Goal: Check status: Check status

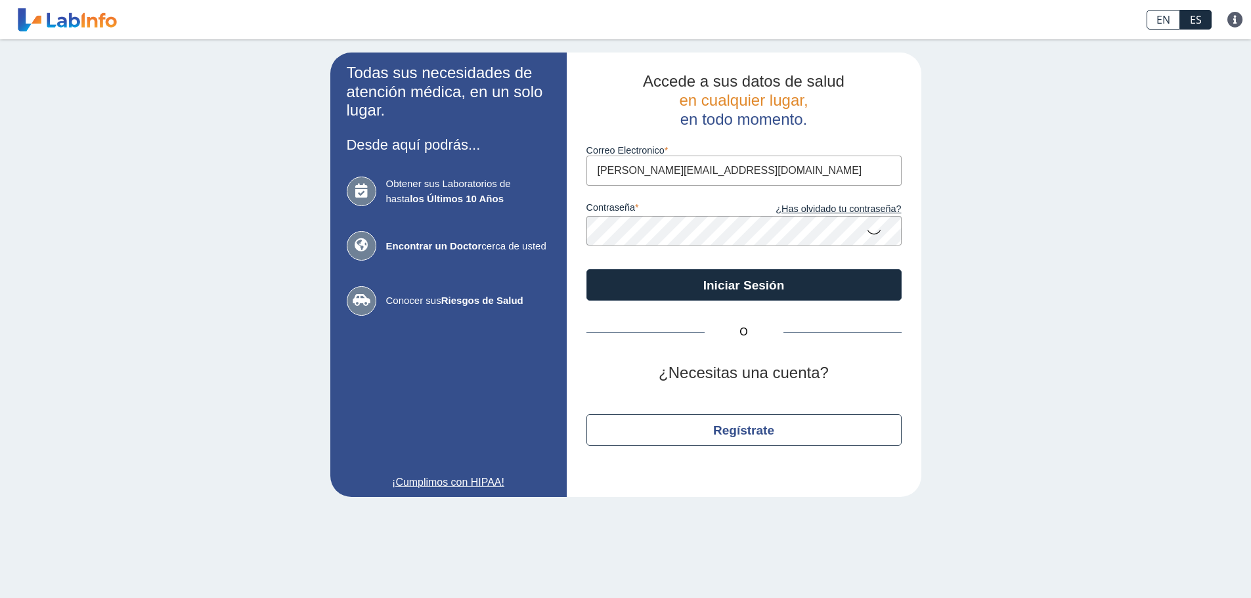
click at [736, 285] on button "Iniciar Sesión" at bounding box center [744, 285] width 315 height 32
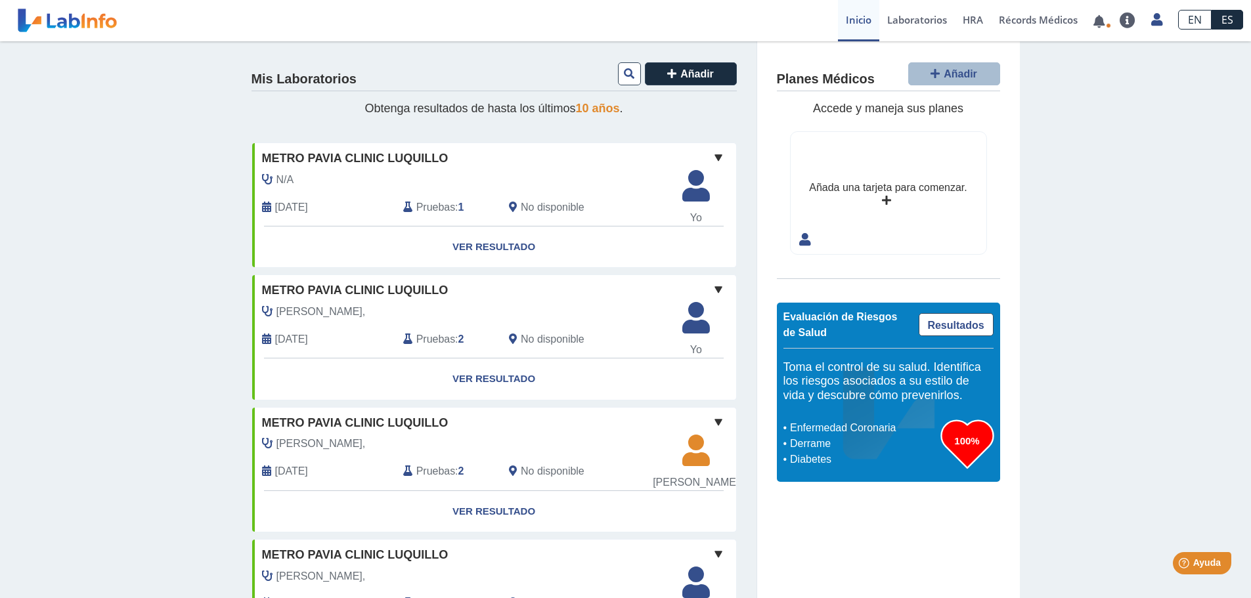
click at [441, 210] on span "Pruebas" at bounding box center [435, 208] width 39 height 16
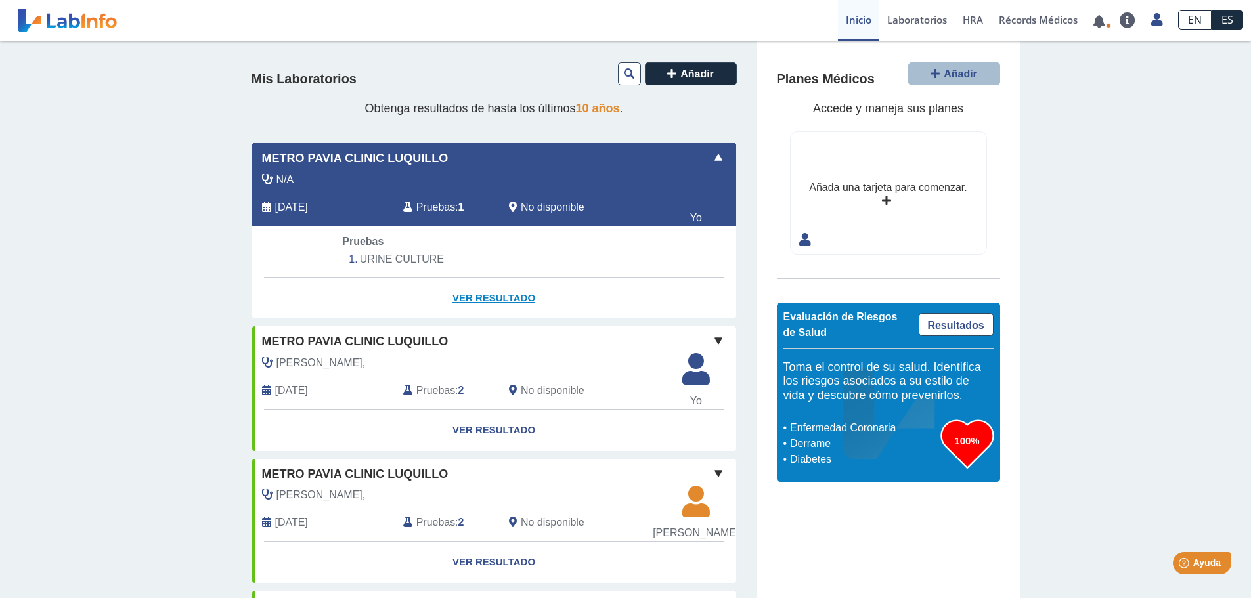
click at [479, 292] on link "Ver Resultado" at bounding box center [494, 298] width 484 height 41
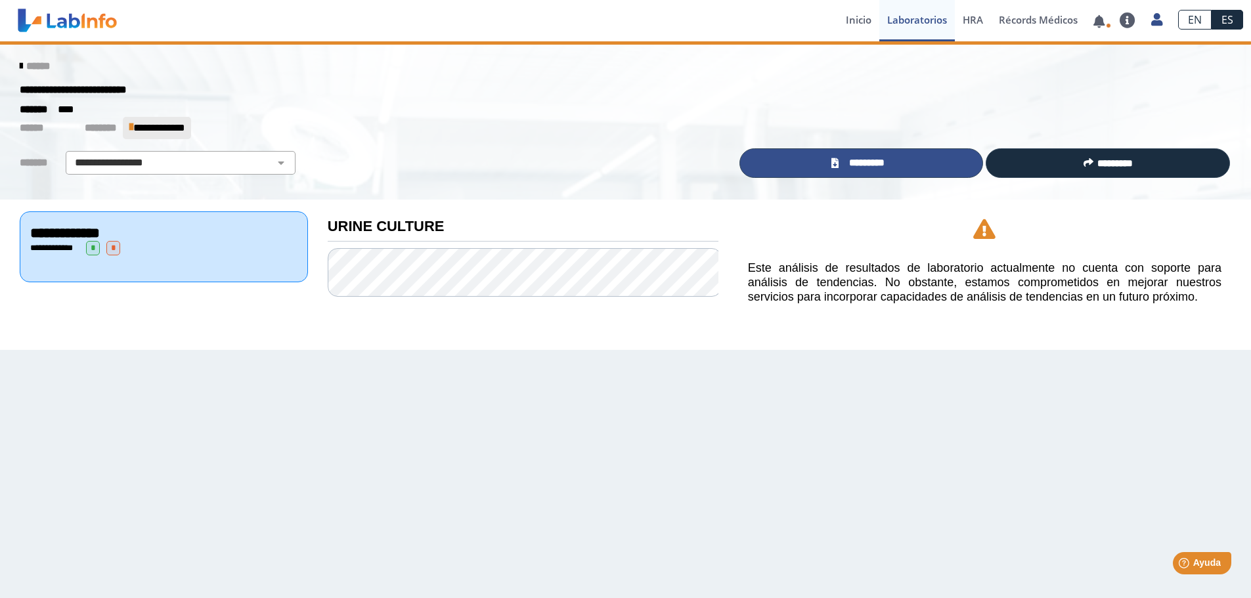
click at [843, 160] on link "*********" at bounding box center [862, 163] width 244 height 30
